Goal: Navigation & Orientation: Understand site structure

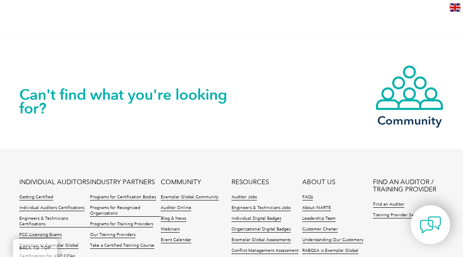
scroll to position [1927, 0]
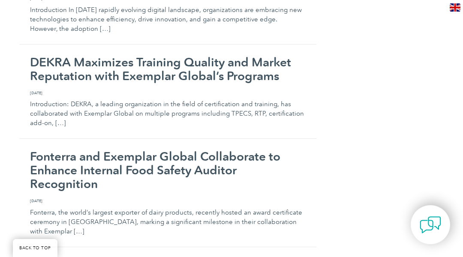
scroll to position [8893, 0]
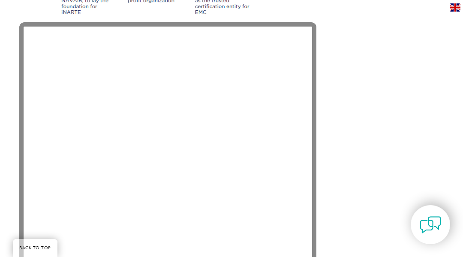
scroll to position [1927, 0]
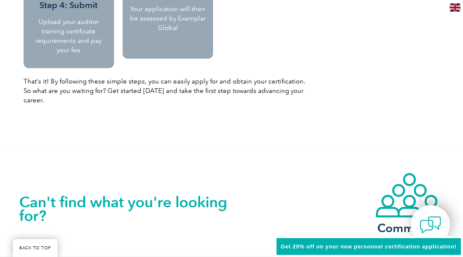
scroll to position [1322, 0]
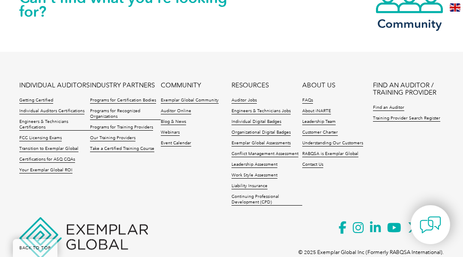
scroll to position [930, 0]
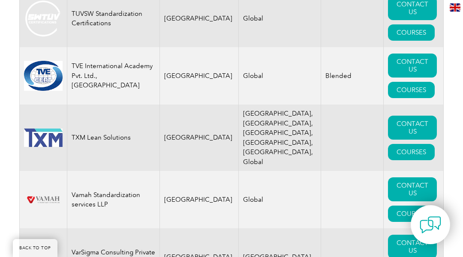
scroll to position [17501, 0]
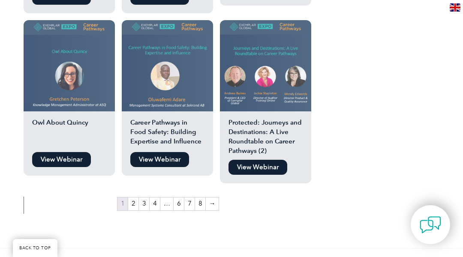
scroll to position [1758, 0]
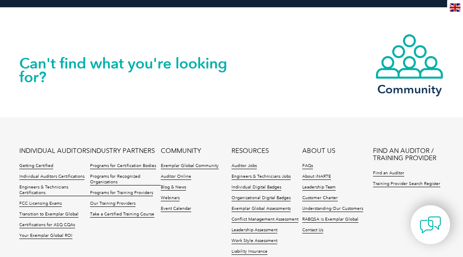
scroll to position [17501, 0]
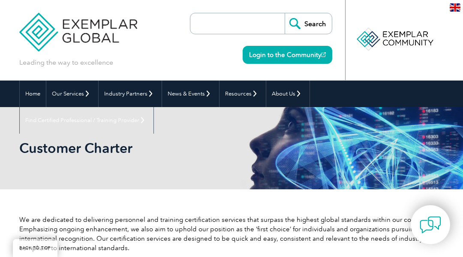
scroll to position [1124, 0]
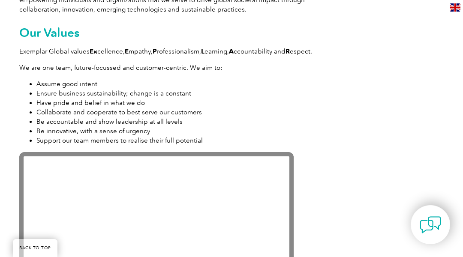
scroll to position [1682, 0]
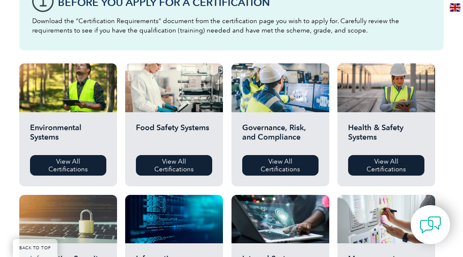
scroll to position [959, 0]
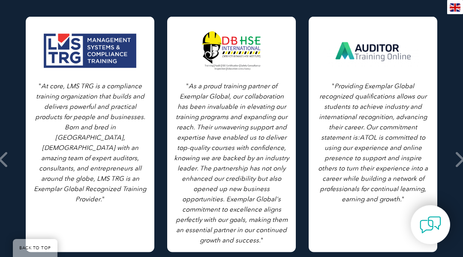
scroll to position [942, 0]
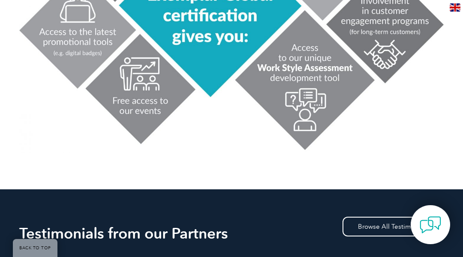
scroll to position [1030, 0]
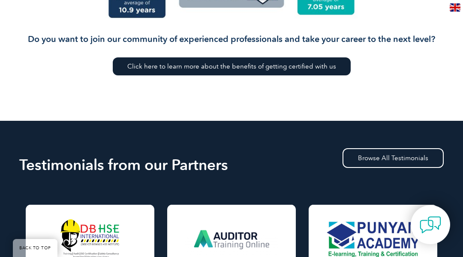
scroll to position [1030, 0]
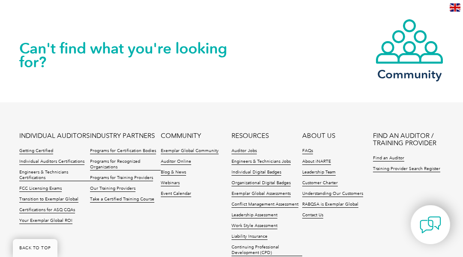
scroll to position [1637, 0]
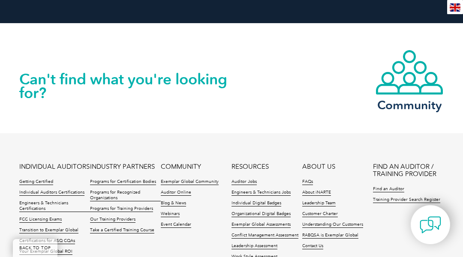
scroll to position [1733, 0]
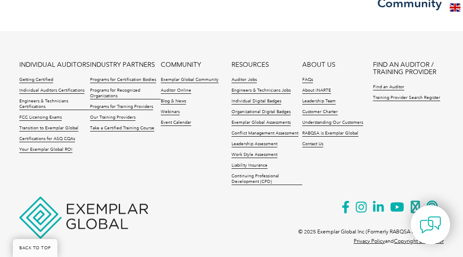
scroll to position [1652, 0]
